Goal: Task Accomplishment & Management: Manage account settings

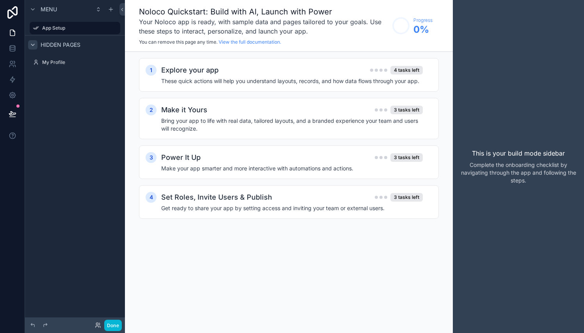
click at [30, 46] on icon "scrollable content" at bounding box center [33, 45] width 6 height 6
click at [31, 46] on icon "scrollable content" at bounding box center [33, 45] width 6 height 6
click at [206, 79] on h4 "These quick actions will help you understand layouts, records, and how data flo…" at bounding box center [292, 81] width 262 height 8
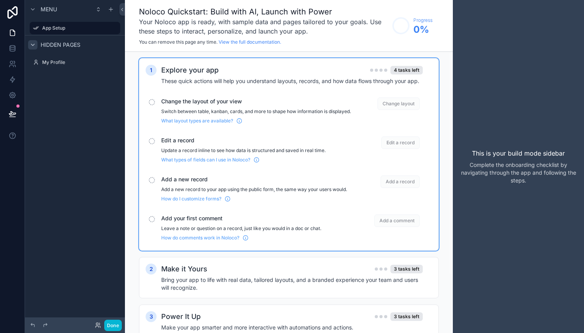
click at [227, 104] on span "Change the layout of your view" at bounding box center [256, 102] width 190 height 8
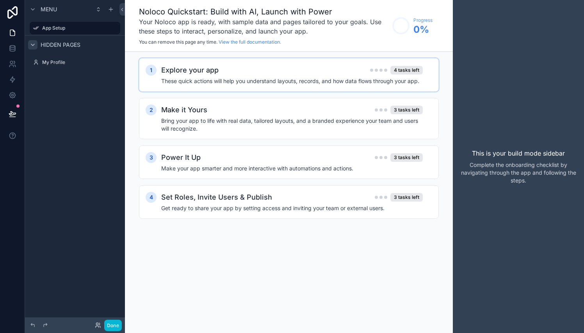
click at [240, 84] on h4 "These quick actions will help you understand layouts, records, and how data flo…" at bounding box center [292, 81] width 262 height 8
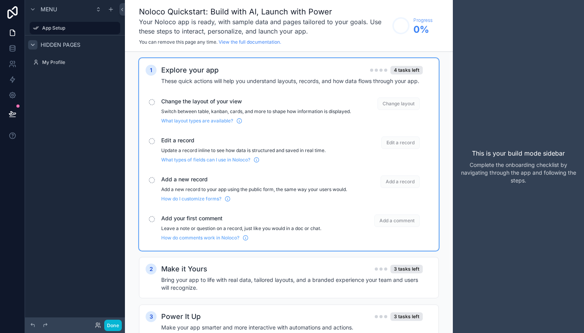
click at [391, 106] on span "Change layout" at bounding box center [399, 104] width 42 height 12
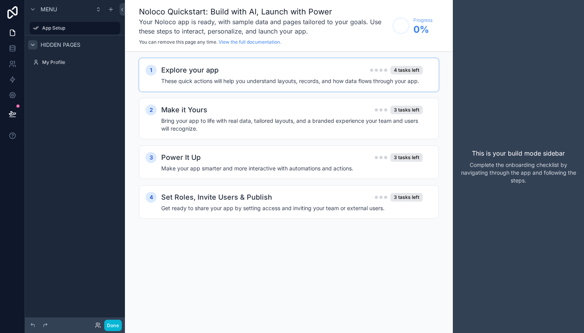
click at [397, 85] on div "1 Explore your app 4 tasks left These quick actions will help you understand la…" at bounding box center [289, 75] width 300 height 34
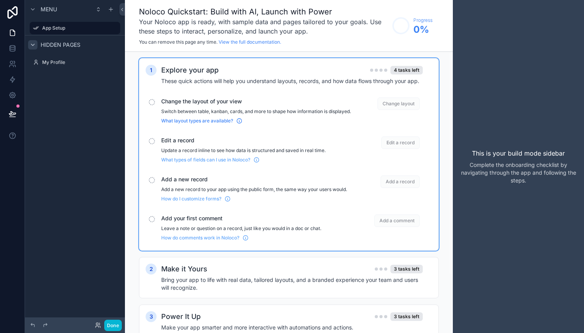
click at [196, 124] on span "What layout types are available?" at bounding box center [197, 121] width 72 height 6
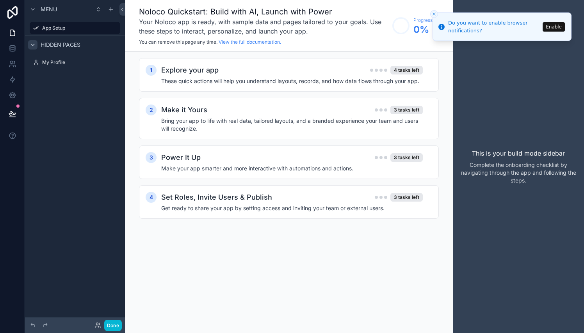
click at [369, 76] on div "Explore your app 4 tasks left These quick actions will help you understand layo…" at bounding box center [296, 75] width 271 height 20
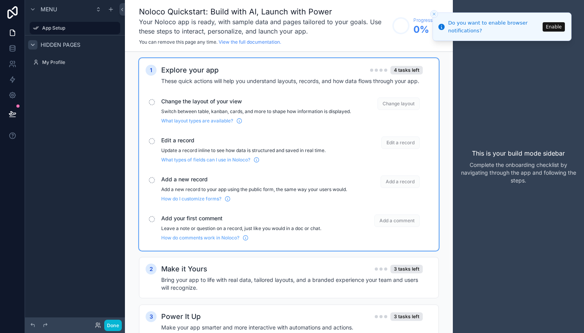
click at [152, 101] on div "scrollable content" at bounding box center [152, 102] width 6 height 6
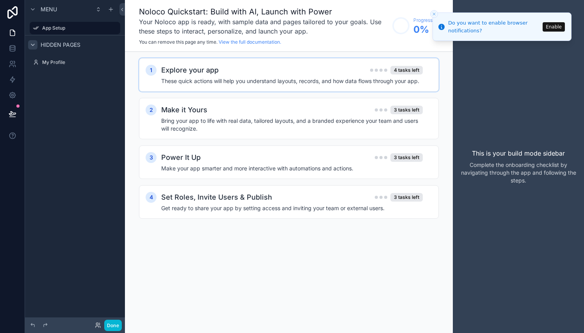
click at [244, 63] on div "1 Explore your app 4 tasks left These quick actions will help you understand la…" at bounding box center [289, 75] width 300 height 34
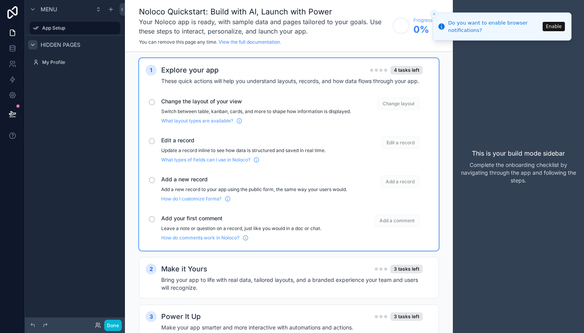
click at [435, 14] on line "Close toast" at bounding box center [434, 14] width 2 height 2
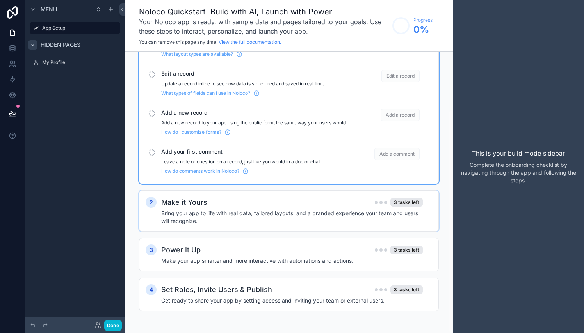
click at [337, 210] on h4 "Bring your app to life with real data, tailored layouts, and a branded experien…" at bounding box center [292, 218] width 262 height 16
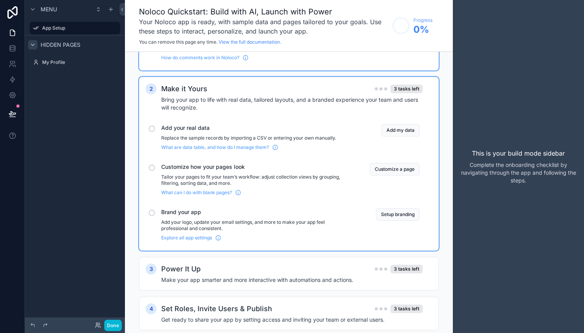
scroll to position [183, 0]
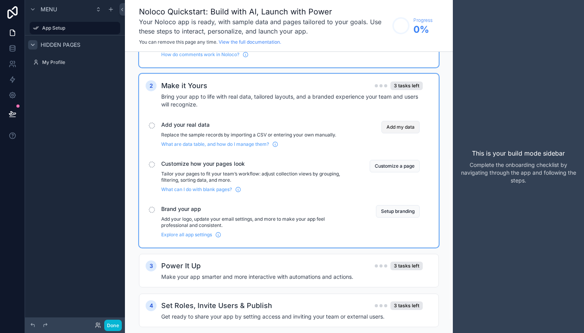
click at [403, 134] on button "Add my data" at bounding box center [400, 127] width 38 height 12
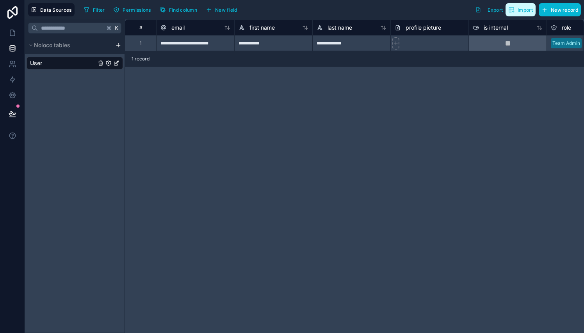
click at [517, 11] on span "Import" at bounding box center [520, 10] width 25 height 6
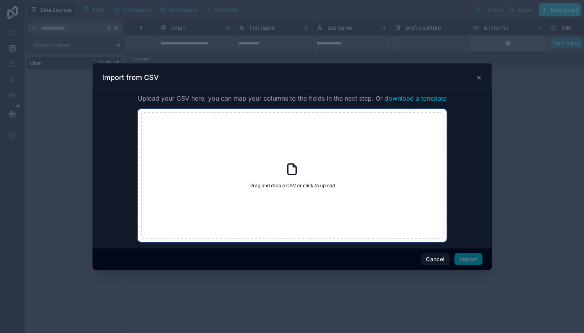
click at [295, 176] on icon at bounding box center [292, 169] width 14 height 14
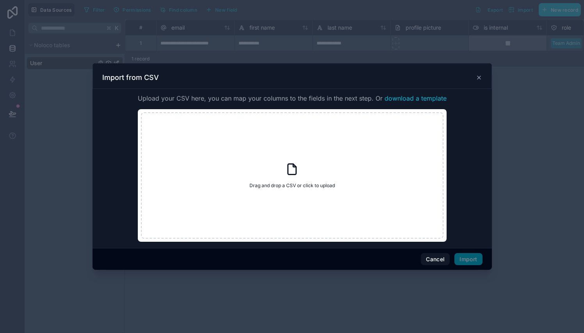
type input "**********"
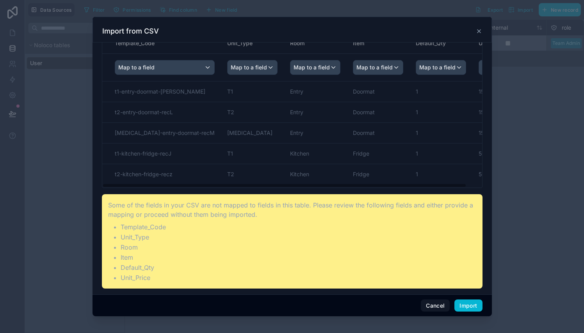
click at [479, 32] on icon at bounding box center [478, 31] width 3 height 3
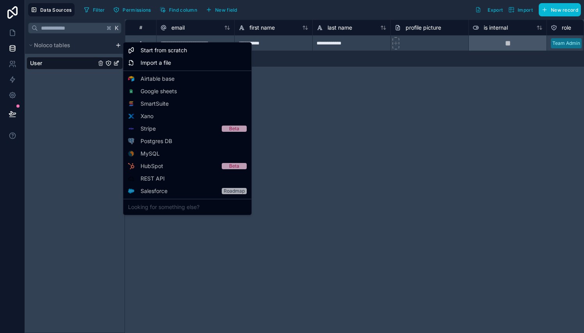
click at [118, 46] on html "**********" at bounding box center [292, 166] width 584 height 333
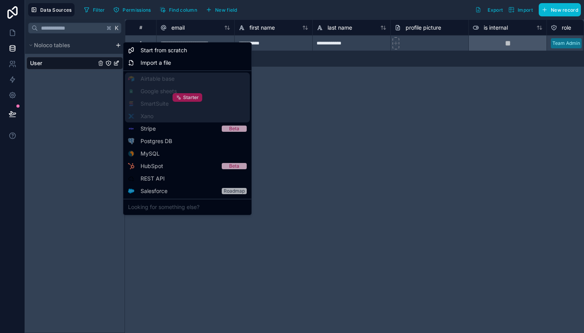
click at [185, 99] on span "Starter" at bounding box center [191, 97] width 16 height 6
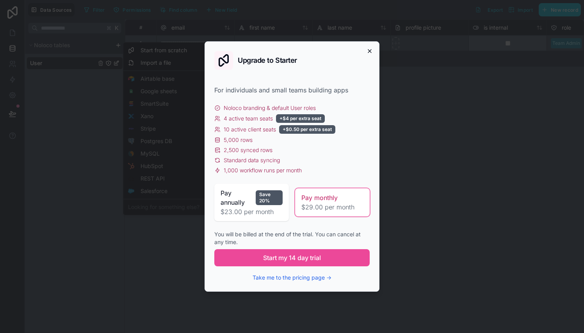
click at [371, 50] on icon "button" at bounding box center [369, 51] width 3 height 3
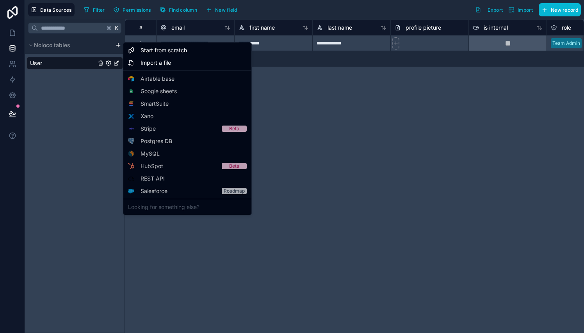
click at [318, 96] on html "**********" at bounding box center [292, 166] width 584 height 333
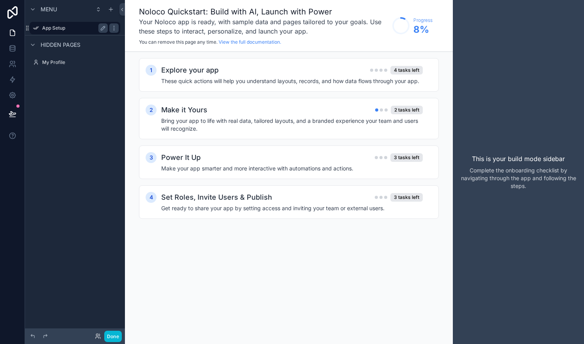
click at [51, 26] on label "App Setup" at bounding box center [73, 28] width 62 height 6
click at [42, 9] on span "Menu" at bounding box center [49, 9] width 16 height 8
click at [12, 112] on icon at bounding box center [12, 114] width 7 height 4
click at [60, 197] on div "Menu App Setup Hidden pages My Profile" at bounding box center [75, 167] width 100 height 335
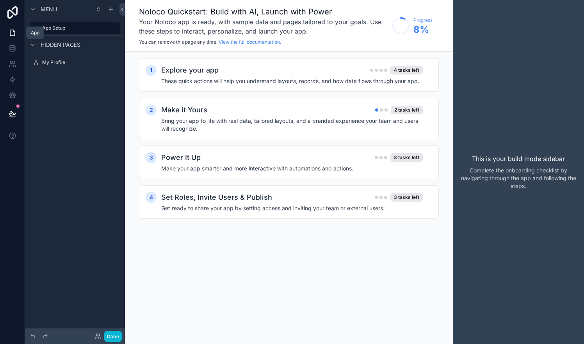
click at [11, 32] on icon at bounding box center [12, 33] width 5 height 6
click at [12, 48] on icon at bounding box center [12, 47] width 5 height 2
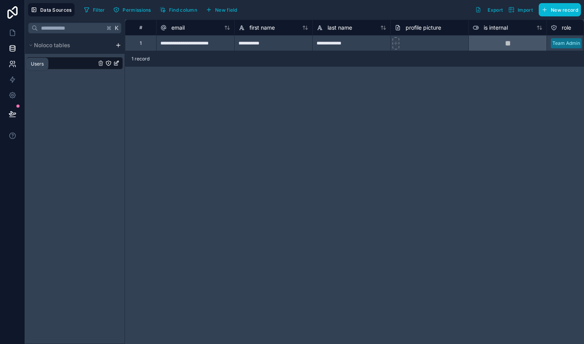
click at [13, 61] on icon at bounding box center [13, 64] width 8 height 8
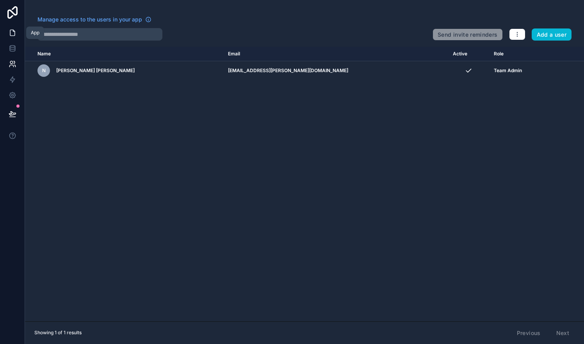
click at [13, 34] on icon at bounding box center [13, 33] width 8 height 8
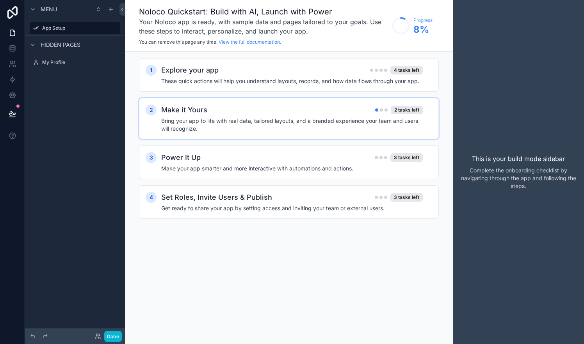
click at [277, 121] on h4 "Bring your app to life with real data, tailored layouts, and a branded experien…" at bounding box center [292, 125] width 262 height 16
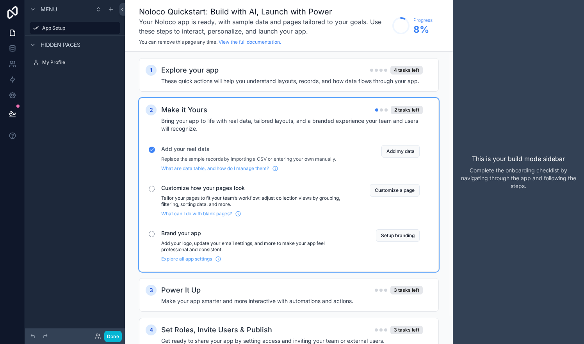
click at [180, 189] on span "Customize how your pages look" at bounding box center [256, 188] width 190 height 8
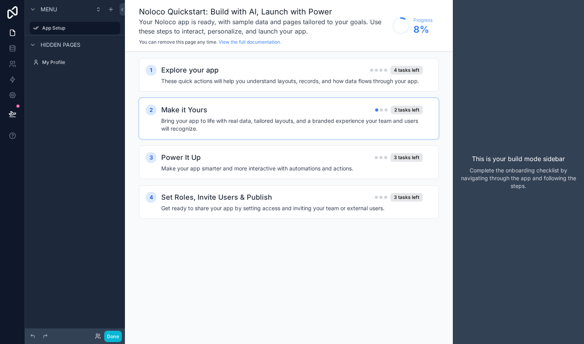
click at [315, 122] on h4 "Bring your app to life with real data, tailored layouts, and a branded experien…" at bounding box center [292, 125] width 262 height 16
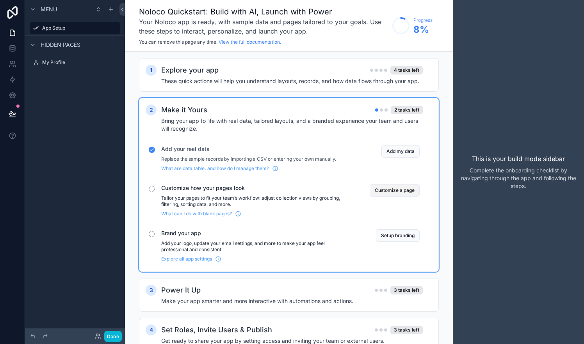
click at [402, 189] on button "Customize a page" at bounding box center [395, 190] width 50 height 12
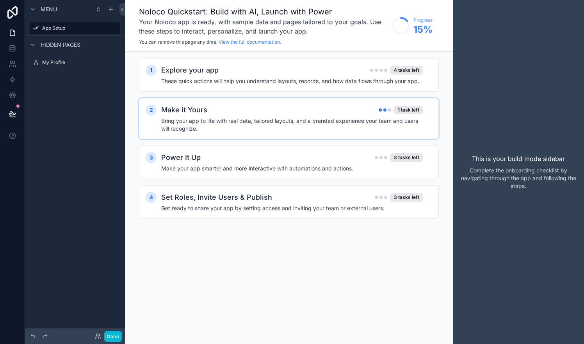
click at [313, 122] on h4 "Bring your app to life with real data, tailored layouts, and a branded experien…" at bounding box center [292, 125] width 262 height 16
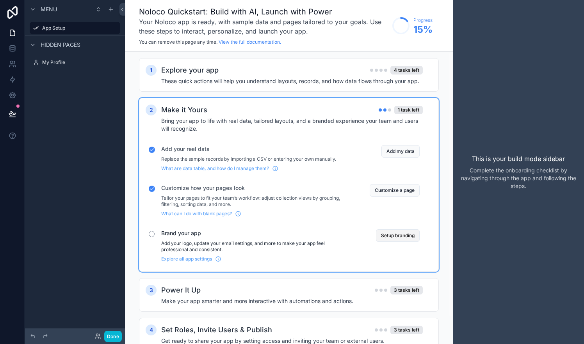
click at [406, 234] on button "Setup branding" at bounding box center [398, 236] width 44 height 12
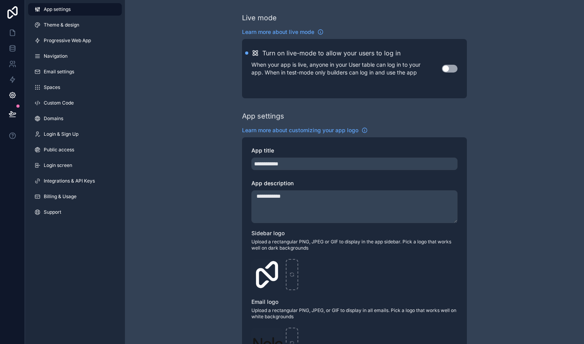
click at [50, 9] on span "App settings" at bounding box center [57, 9] width 27 height 6
click at [17, 34] on link at bounding box center [12, 33] width 25 height 16
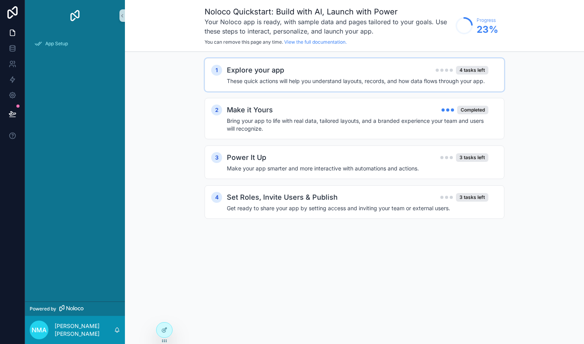
click at [342, 71] on div "Explore your app 4 tasks left" at bounding box center [358, 70] width 262 height 11
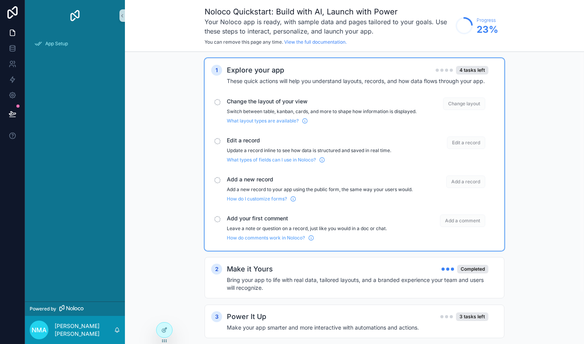
click at [458, 105] on span "Change layout" at bounding box center [464, 104] width 42 height 12
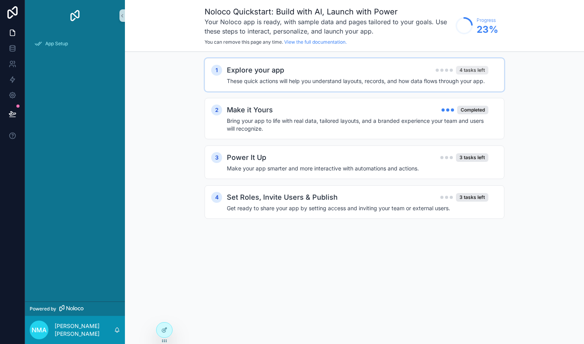
click at [474, 73] on div "4 tasks left" at bounding box center [472, 70] width 32 height 9
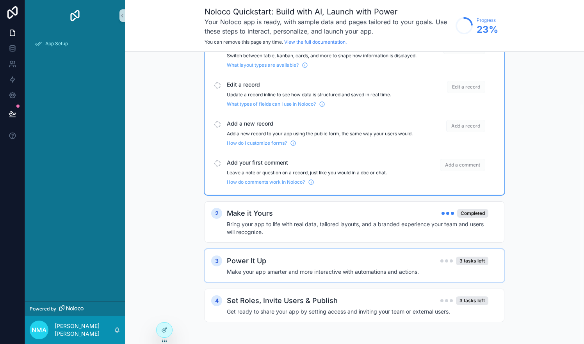
scroll to position [62, 0]
click at [473, 263] on div "3 tasks left" at bounding box center [472, 261] width 32 height 9
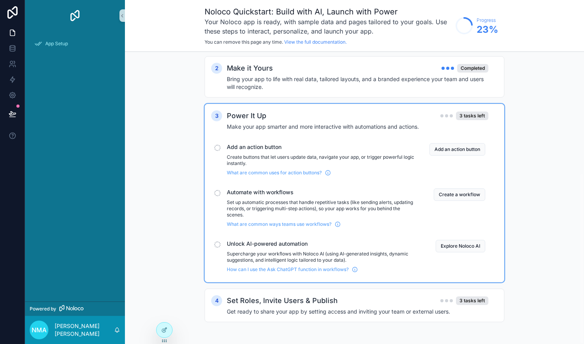
scroll to position [207, 0]
click at [451, 149] on button "Add an action button" at bounding box center [457, 149] width 56 height 12
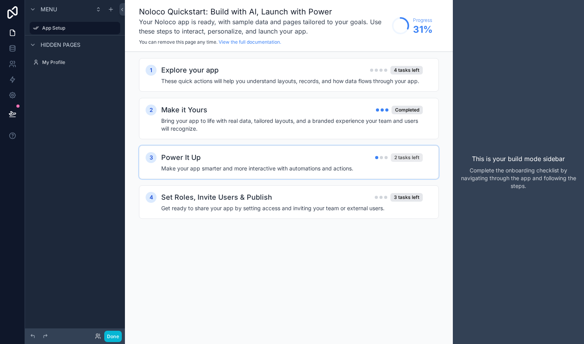
click at [413, 157] on div "2 tasks left" at bounding box center [407, 157] width 32 height 9
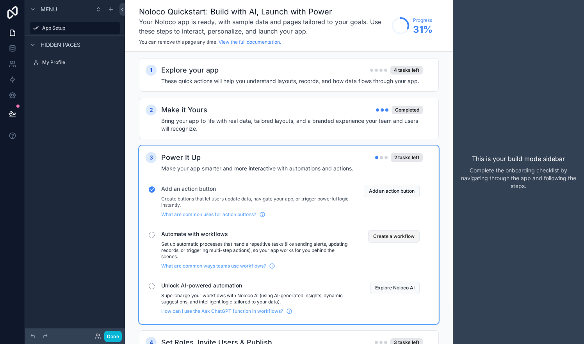
click at [392, 237] on button "Create a workflow" at bounding box center [394, 236] width 52 height 12
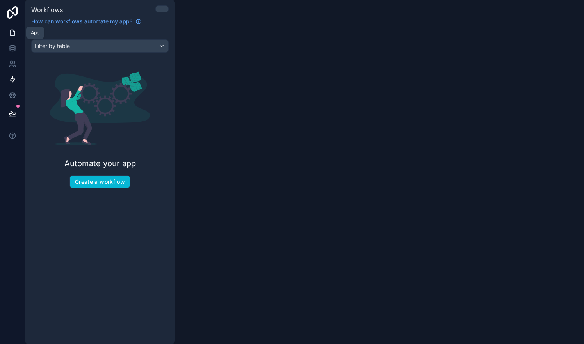
click at [10, 30] on icon at bounding box center [13, 33] width 8 height 8
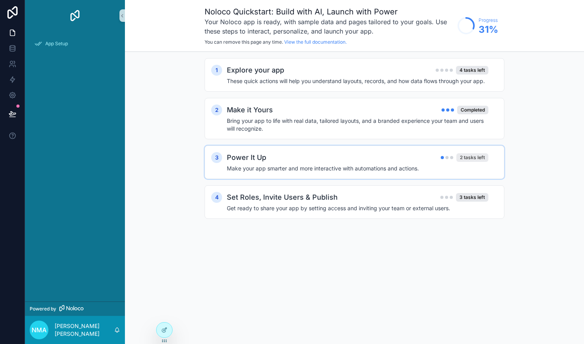
click at [467, 160] on div "2 tasks left" at bounding box center [472, 157] width 32 height 9
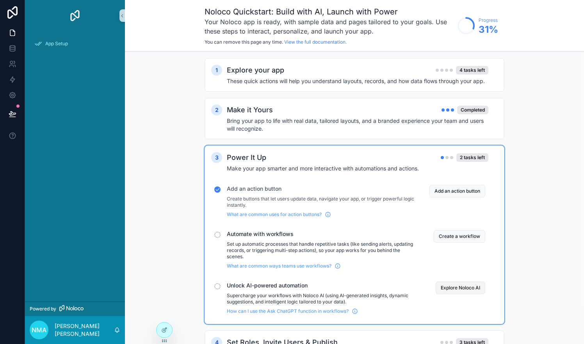
click at [456, 288] on button "Explore Noloco AI" at bounding box center [461, 288] width 50 height 12
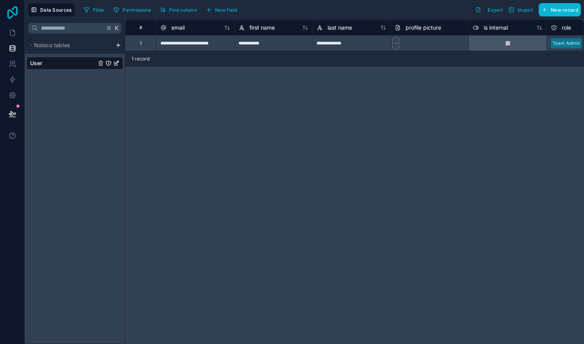
click at [13, 12] on icon at bounding box center [13, 12] width 16 height 12
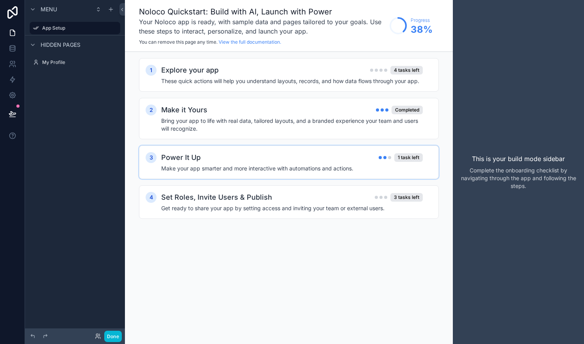
click at [367, 160] on div "Power It Up 1 task left" at bounding box center [292, 157] width 262 height 11
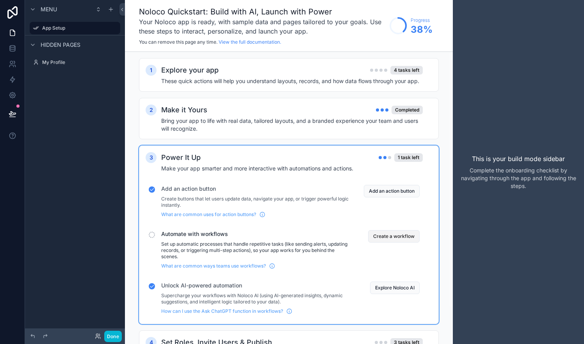
click at [389, 236] on button "Create a workflow" at bounding box center [394, 236] width 52 height 12
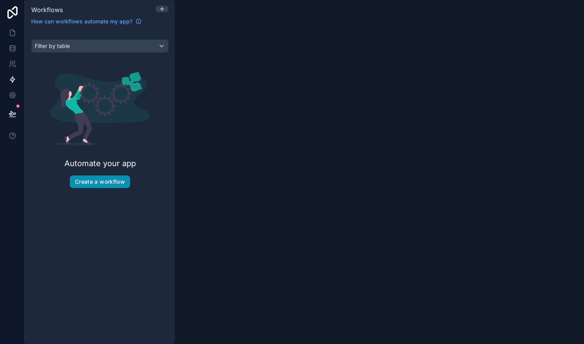
click at [111, 183] on button "Create a workflow" at bounding box center [100, 182] width 60 height 12
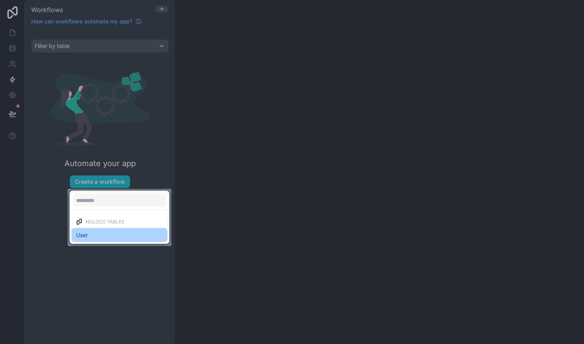
click at [106, 233] on div "User" at bounding box center [119, 235] width 87 height 9
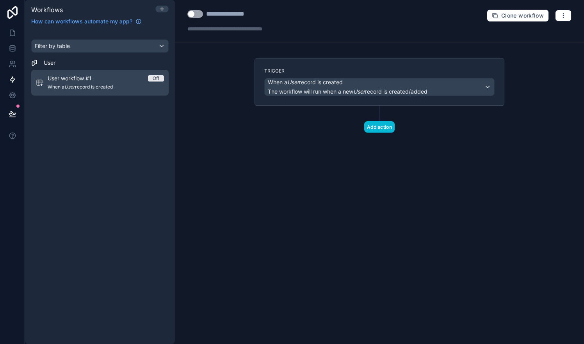
click at [70, 84] on div "User workflow #1 Off When a User record is created" at bounding box center [106, 83] width 116 height 16
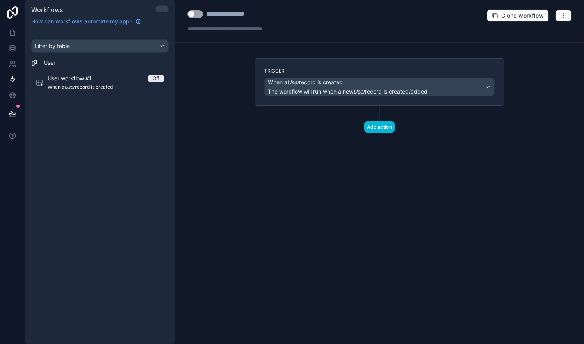
click at [162, 10] on icon at bounding box center [162, 9] width 0 height 4
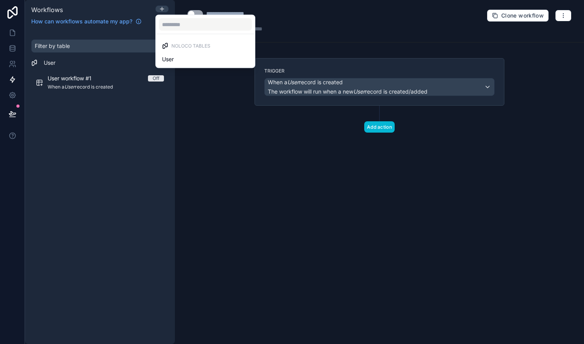
click at [204, 113] on div at bounding box center [292, 172] width 584 height 344
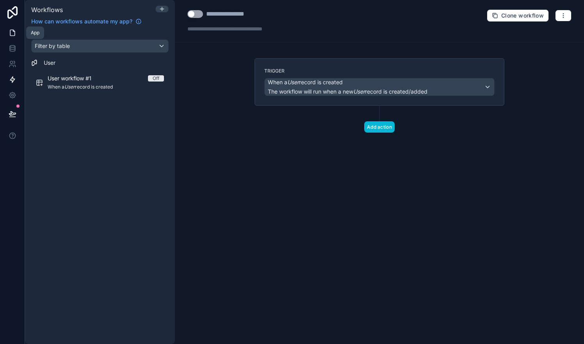
click at [14, 30] on icon at bounding box center [12, 33] width 5 height 6
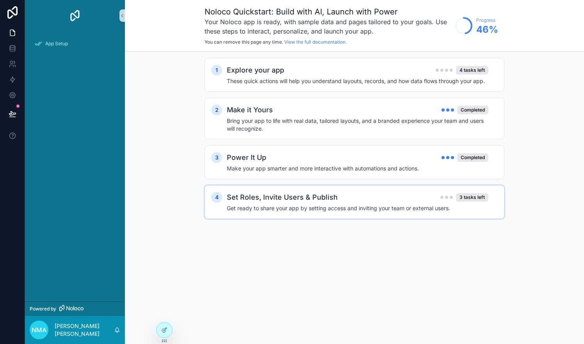
click at [364, 194] on div "Set Roles, Invite Users & Publish 3 tasks left" at bounding box center [358, 197] width 262 height 11
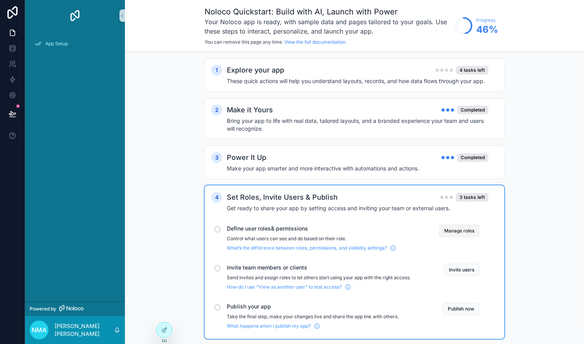
click at [464, 232] on button "Manage roles" at bounding box center [459, 231] width 40 height 12
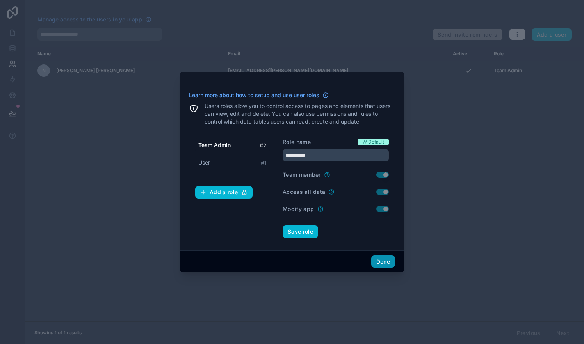
click at [388, 265] on button "Done" at bounding box center [383, 262] width 24 height 12
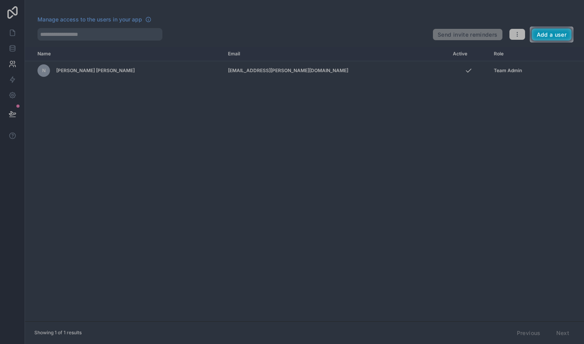
click at [536, 32] on button "Add a user" at bounding box center [552, 34] width 40 height 12
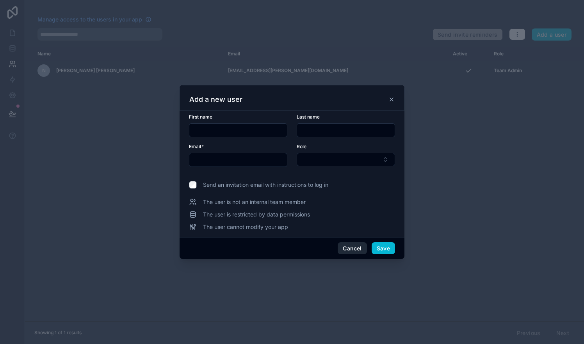
click at [354, 249] on button "Cancel" at bounding box center [352, 248] width 29 height 12
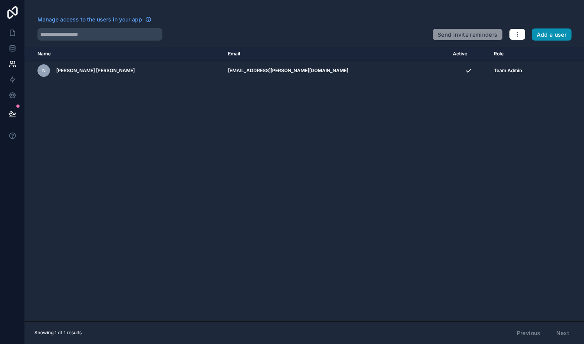
click at [561, 37] on button "Add a user" at bounding box center [552, 34] width 40 height 12
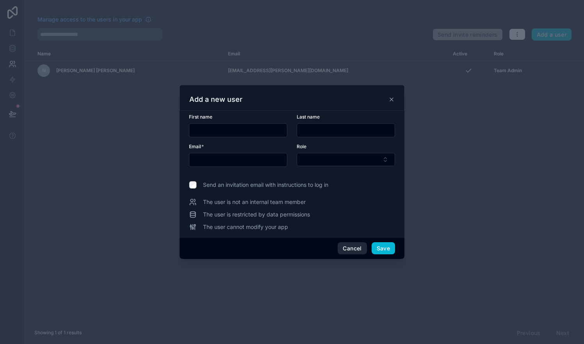
click at [356, 247] on button "Cancel" at bounding box center [352, 248] width 29 height 12
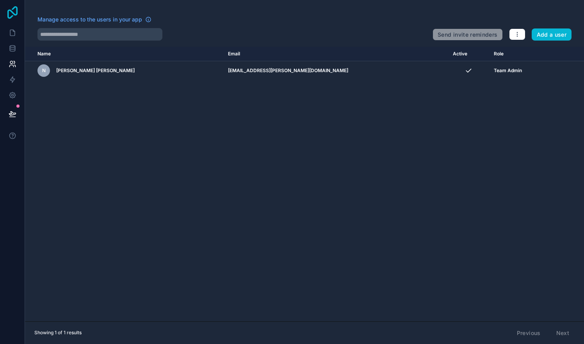
click at [8, 16] on icon at bounding box center [12, 12] width 10 height 12
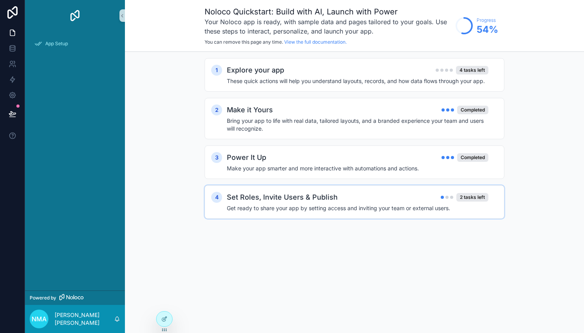
click at [326, 203] on h2 "Set Roles, Invite Users & Publish" at bounding box center [282, 197] width 111 height 11
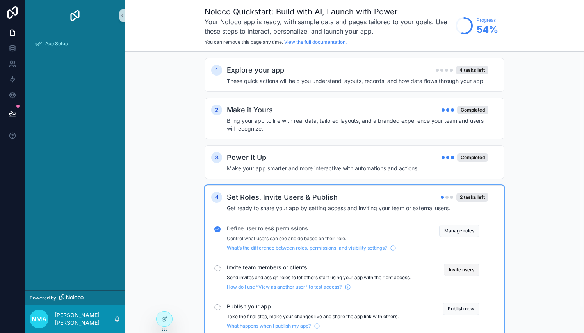
click at [471, 271] on button "Invite users" at bounding box center [462, 270] width 36 height 12
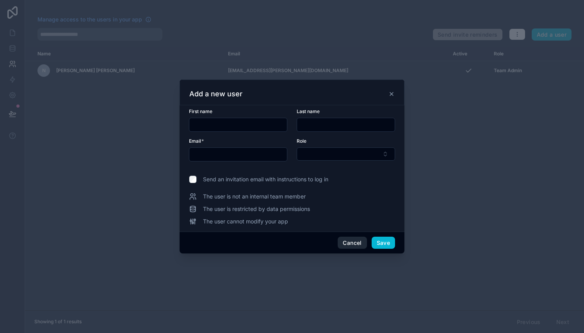
click at [350, 245] on button "Cancel" at bounding box center [352, 243] width 29 height 12
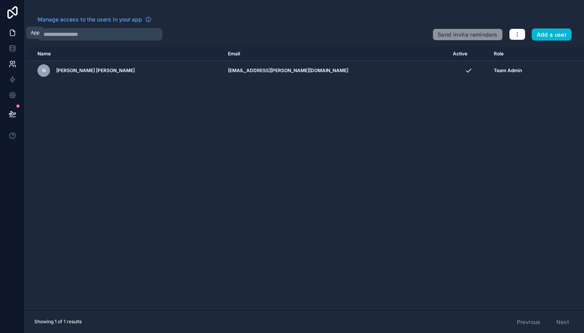
click at [11, 35] on icon at bounding box center [13, 33] width 8 height 8
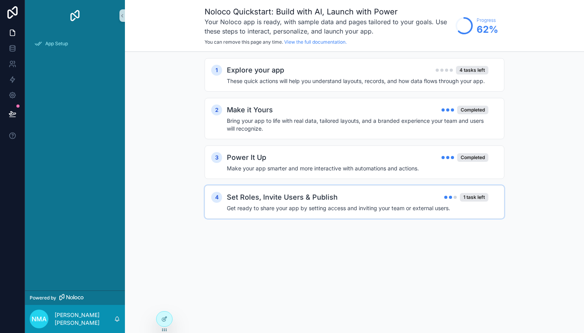
click at [425, 204] on div "Set Roles, Invite Users & Publish 1 task left Get ready to share your app by se…" at bounding box center [362, 202] width 271 height 20
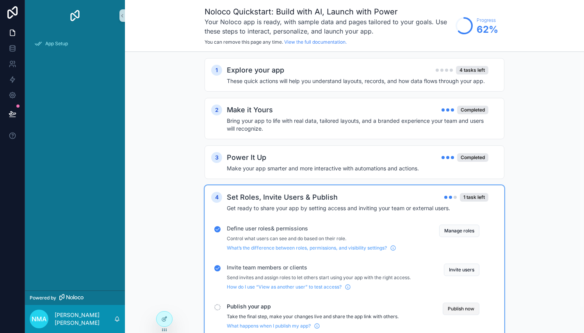
click at [471, 308] on button "Publish now" at bounding box center [461, 309] width 37 height 12
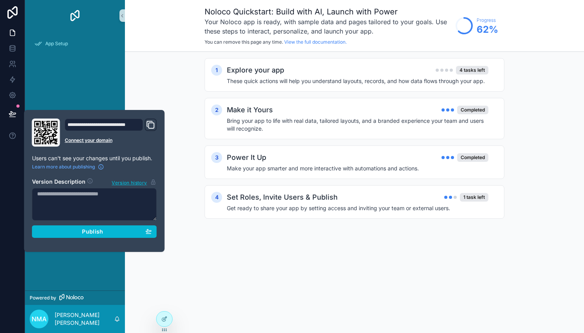
click at [216, 256] on div "Noloco Quickstart: Build with AI, Launch with Power Your Noloco app is ready, w…" at bounding box center [354, 166] width 459 height 333
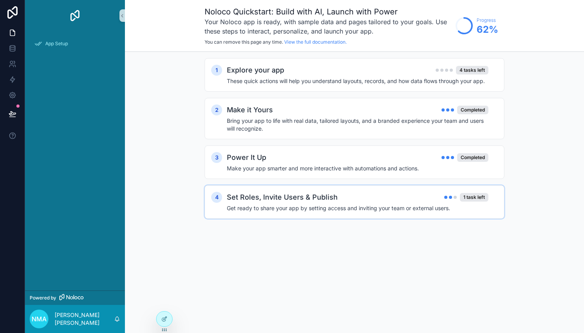
click at [327, 205] on h4 "Get ready to share your app by setting access and inviting your team or externa…" at bounding box center [358, 209] width 262 height 8
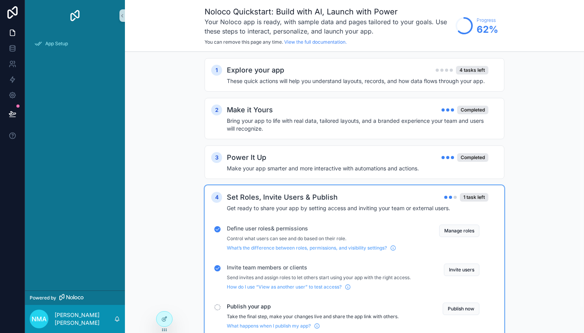
click at [246, 312] on div "Publish your app Take the final step, make your changes live and share the app …" at bounding box center [319, 316] width 184 height 27
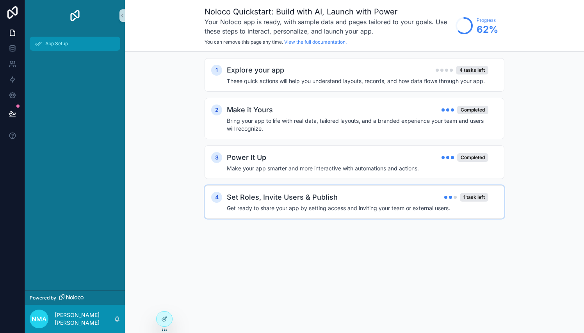
click at [45, 42] on span "App Setup" at bounding box center [56, 44] width 23 height 6
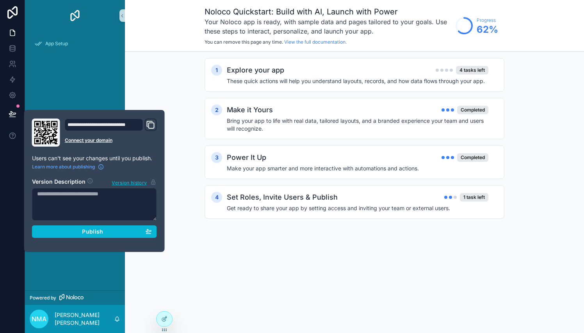
click at [151, 125] on icon "Domain and Custom Link" at bounding box center [150, 124] width 9 height 9
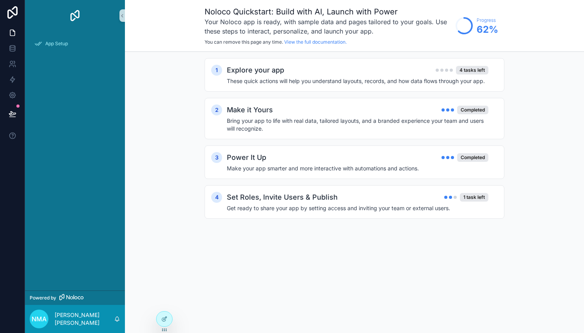
click at [164, 81] on div "1 Explore your app 4 tasks left These quick actions will help you understand la…" at bounding box center [354, 146] width 459 height 189
click at [16, 31] on icon at bounding box center [13, 33] width 8 height 8
click at [12, 32] on icon at bounding box center [13, 33] width 8 height 8
click at [14, 46] on icon at bounding box center [12, 47] width 5 height 2
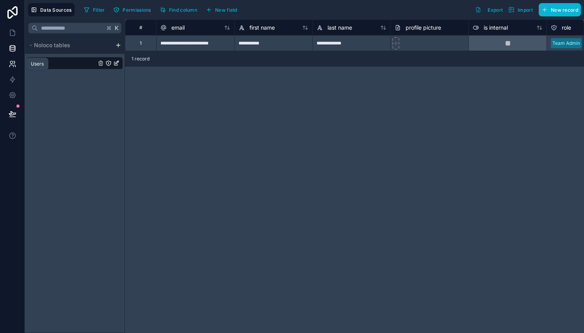
click at [13, 66] on icon at bounding box center [11, 66] width 4 height 2
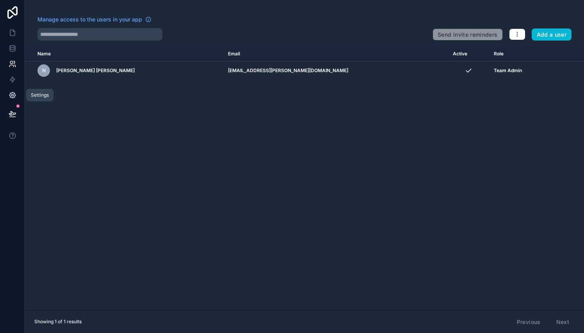
click at [12, 96] on icon at bounding box center [12, 95] width 2 height 2
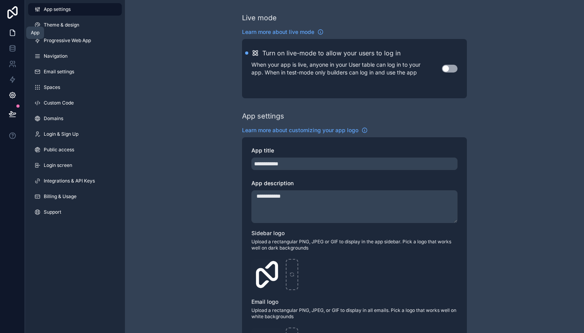
click at [12, 34] on icon at bounding box center [13, 33] width 8 height 8
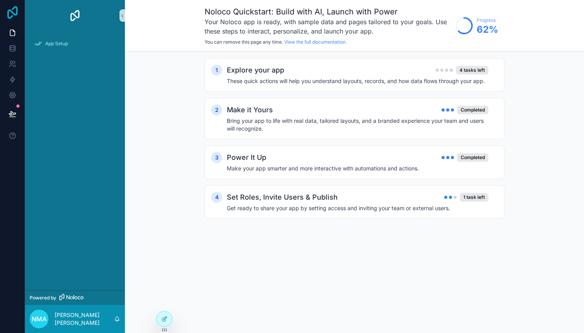
click at [18, 10] on icon at bounding box center [12, 12] width 10 height 12
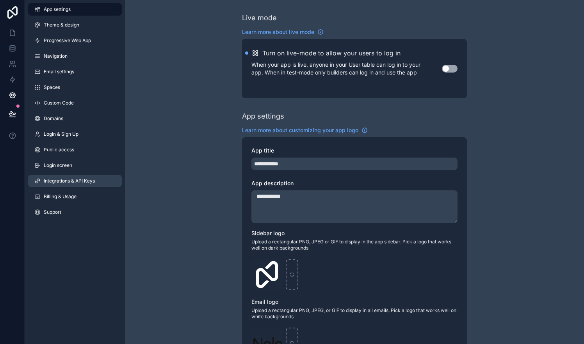
click at [56, 181] on span "Integrations & API Keys" at bounding box center [69, 181] width 51 height 6
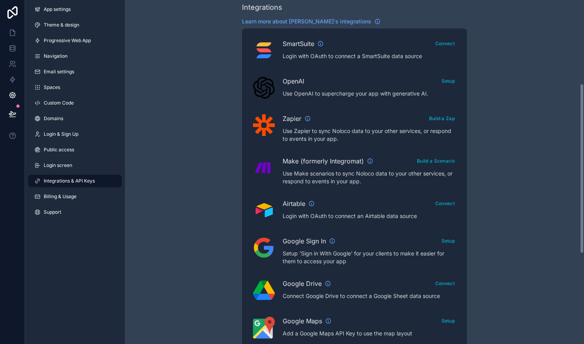
scroll to position [185, 0]
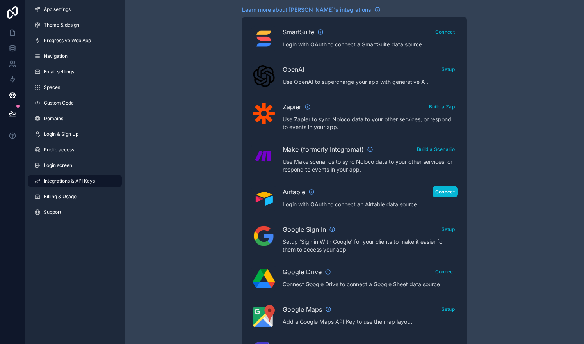
click at [448, 191] on button "Connect" at bounding box center [445, 191] width 25 height 11
click at [312, 193] on icon "scrollable content" at bounding box center [311, 192] width 0 height 1
click at [447, 191] on button "Connect" at bounding box center [445, 191] width 25 height 11
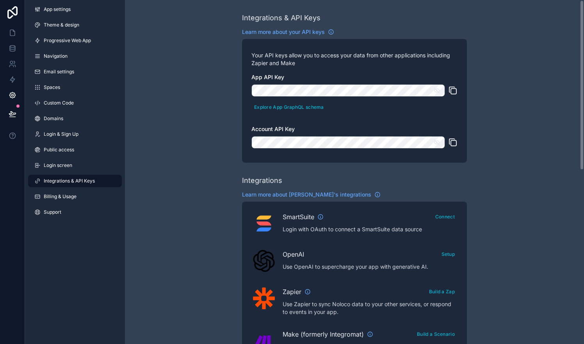
scroll to position [0, 0]
click at [61, 24] on span "Theme & design" at bounding box center [62, 25] width 36 height 6
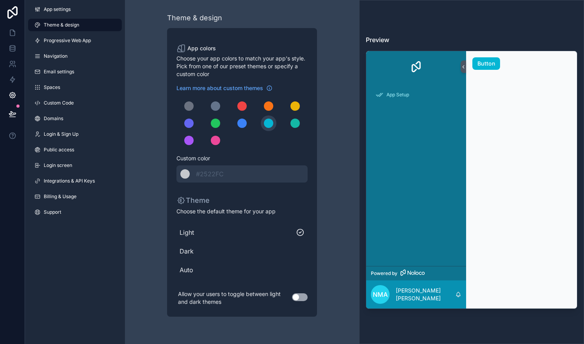
click at [189, 251] on span "Dark" at bounding box center [242, 251] width 125 height 9
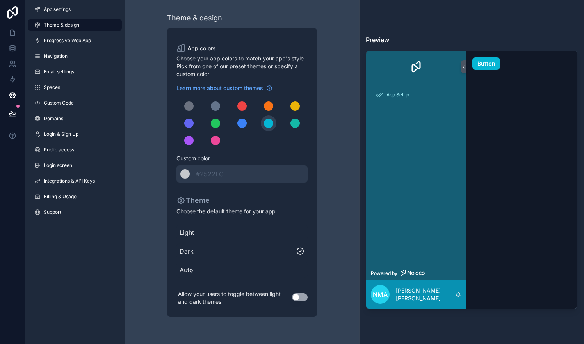
click at [201, 235] on span "Light" at bounding box center [242, 232] width 125 height 9
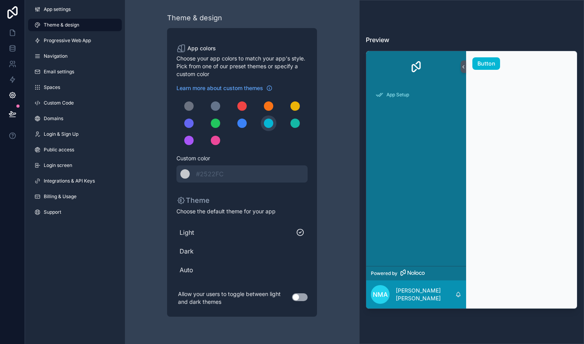
click at [194, 252] on span "Dark" at bounding box center [242, 251] width 125 height 9
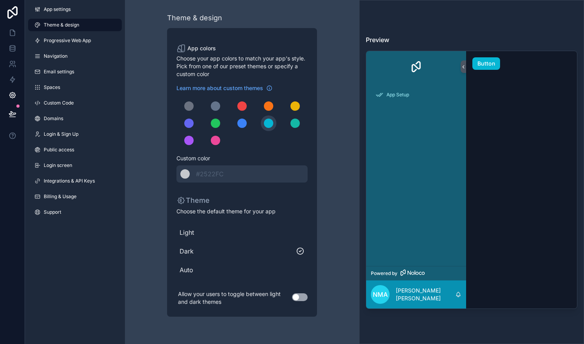
click at [196, 271] on span "Auto" at bounding box center [242, 269] width 125 height 9
click at [205, 233] on span "Light" at bounding box center [242, 232] width 125 height 9
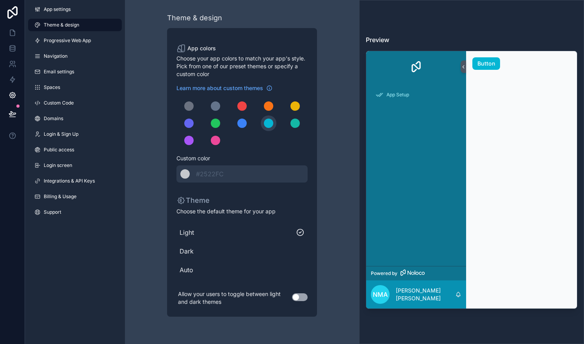
click at [203, 248] on span "Dark" at bounding box center [242, 251] width 125 height 9
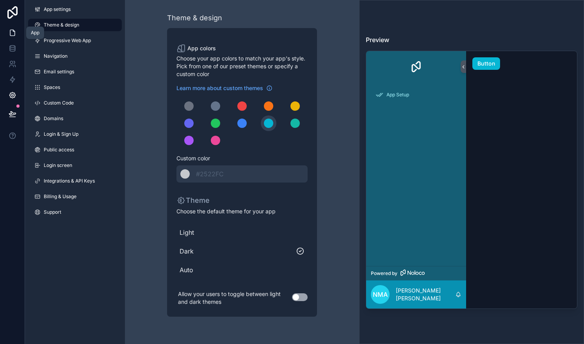
click at [14, 31] on icon at bounding box center [12, 33] width 5 height 6
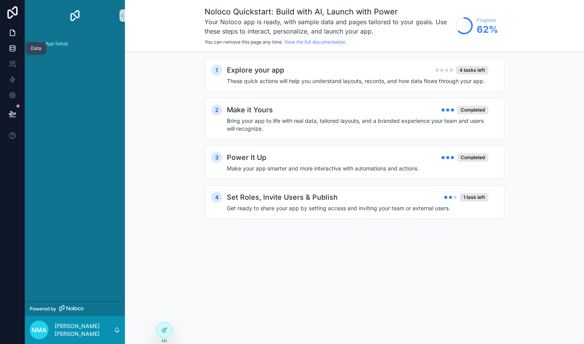
click at [14, 50] on icon at bounding box center [13, 49] width 8 height 8
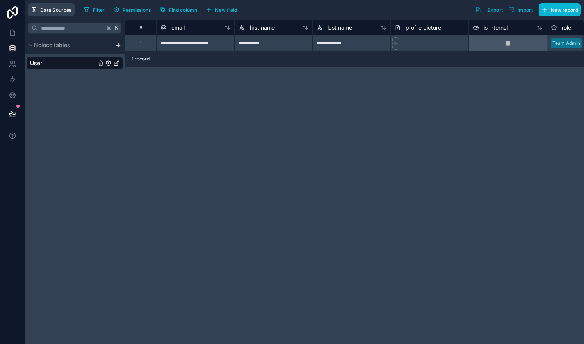
click at [59, 11] on span "Data Sources" at bounding box center [56, 10] width 32 height 6
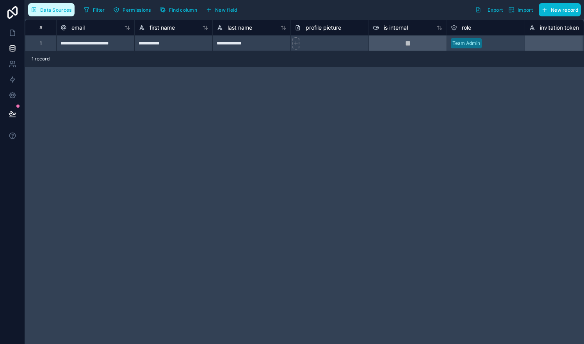
click at [59, 11] on span "Data Sources" at bounding box center [56, 10] width 32 height 6
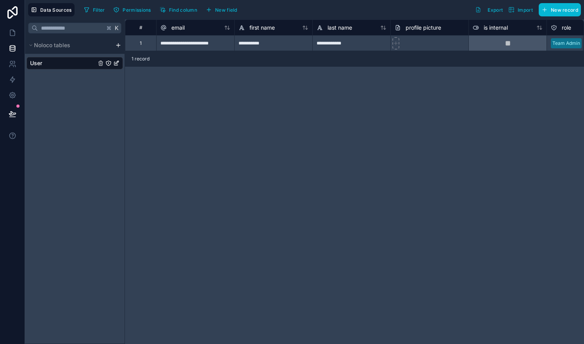
click at [59, 11] on span "Data Sources" at bounding box center [56, 10] width 32 height 6
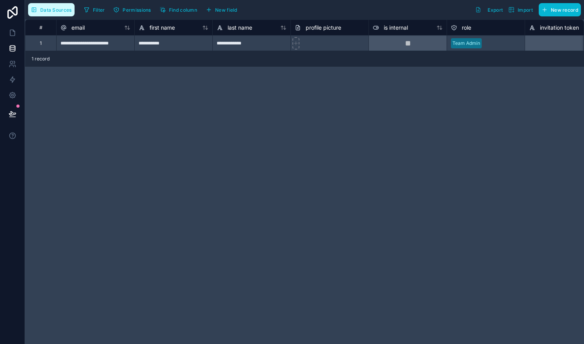
click at [49, 10] on span "Data Sources" at bounding box center [56, 10] width 32 height 6
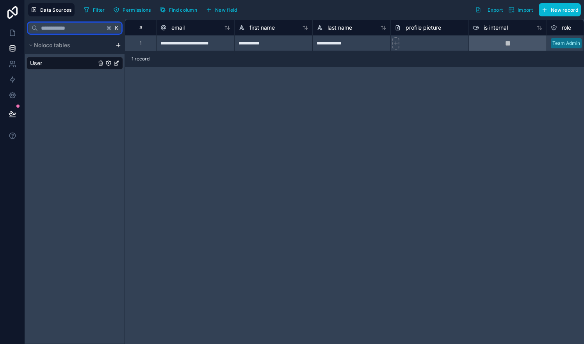
click at [76, 30] on input "text" at bounding box center [71, 28] width 67 height 14
click at [46, 48] on span "Noloco tables" at bounding box center [52, 45] width 36 height 8
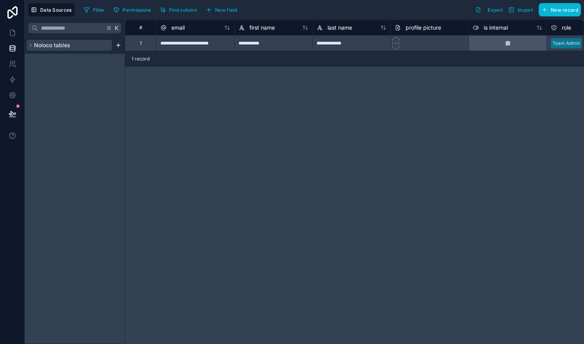
click at [37, 46] on span "Noloco tables" at bounding box center [52, 45] width 36 height 8
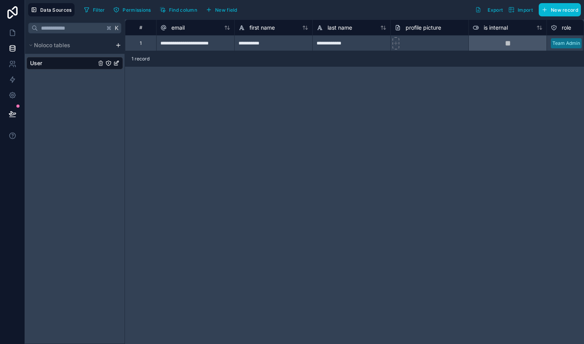
click at [218, 120] on div "**********" at bounding box center [354, 182] width 459 height 325
click at [12, 47] on icon at bounding box center [12, 47] width 5 height 2
click at [13, 31] on icon at bounding box center [14, 31] width 2 height 2
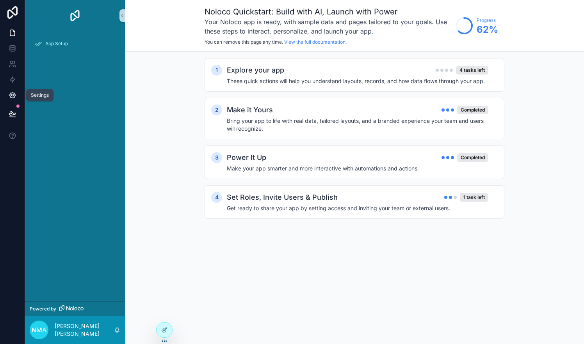
click at [14, 98] on icon at bounding box center [12, 96] width 6 height 6
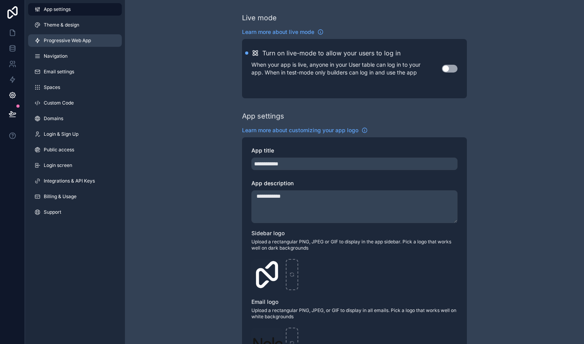
click at [85, 39] on span "Progressive Web App" at bounding box center [67, 40] width 47 height 6
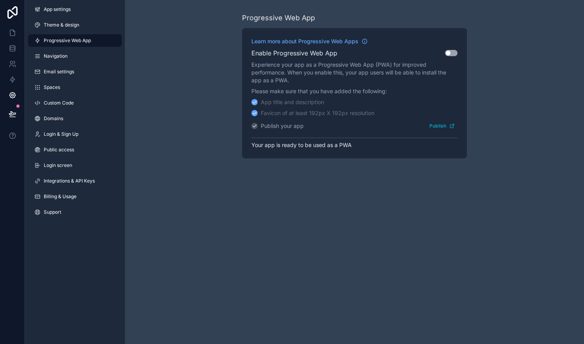
click at [454, 56] on button "Use setting" at bounding box center [451, 53] width 12 height 6
click at [64, 105] on span "Custom Code" at bounding box center [59, 103] width 30 height 6
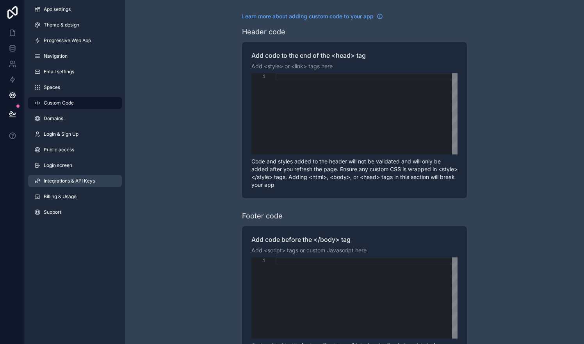
click at [57, 183] on span "Integrations & API Keys" at bounding box center [69, 181] width 51 height 6
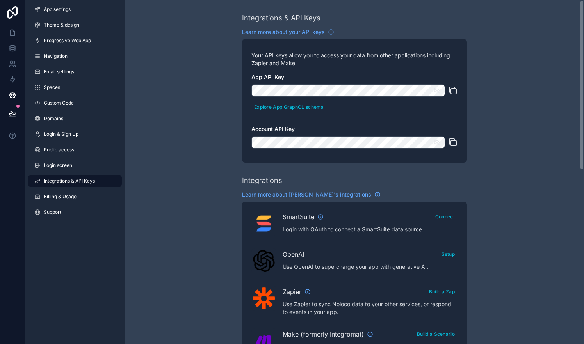
click at [436, 144] on icon "scrollable content" at bounding box center [436, 143] width 5 height 4
click at [436, 91] on icon "scrollable content" at bounding box center [436, 90] width 1 height 1
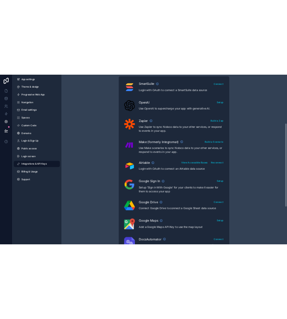
scroll to position [205, 0]
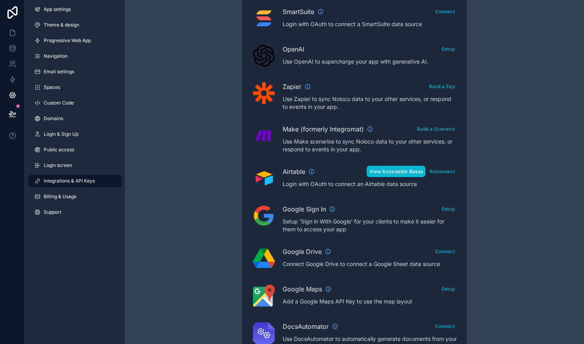
click at [414, 171] on button "View Accessible Bases" at bounding box center [396, 171] width 59 height 11
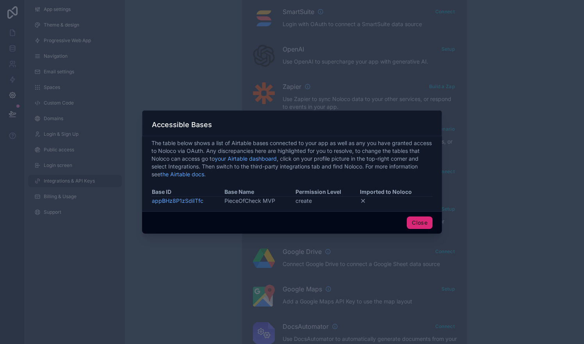
click at [420, 222] on button "Close" at bounding box center [420, 223] width 26 height 12
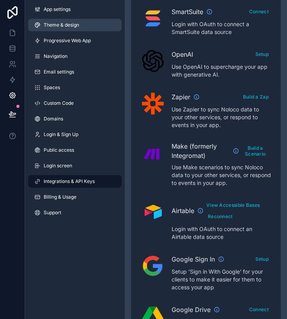
click at [50, 23] on span "Theme & design" at bounding box center [62, 25] width 36 height 6
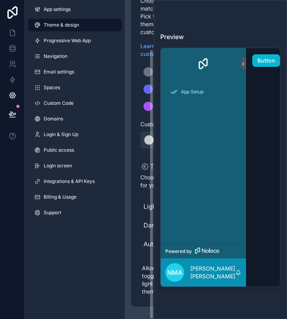
scroll to position [58, 0]
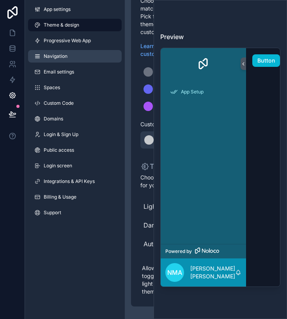
click at [61, 57] on span "Navigation" at bounding box center [56, 56] width 24 height 6
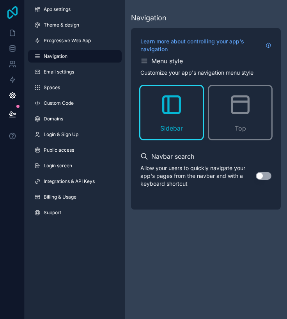
click at [12, 15] on icon at bounding box center [13, 12] width 16 height 12
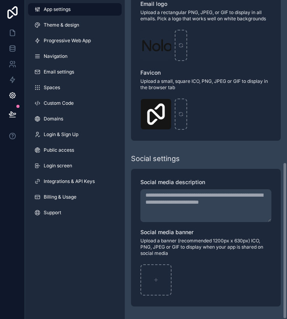
scroll to position [329, 0]
click at [14, 16] on icon at bounding box center [13, 12] width 16 height 12
